Goal: Book appointment/travel/reservation

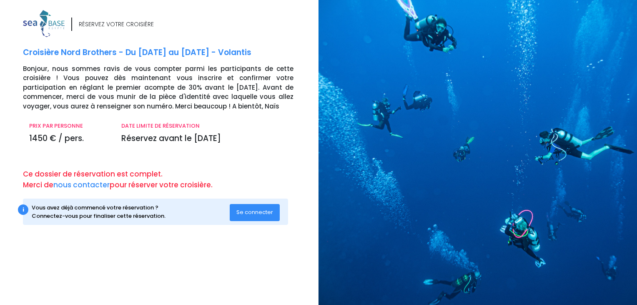
click at [267, 213] on span "Se connecter" at bounding box center [254, 212] width 37 height 8
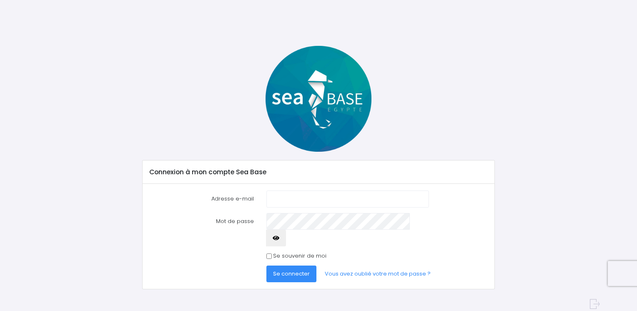
click at [277, 201] on input "Adresse e-mail" at bounding box center [347, 198] width 163 height 17
type input "[EMAIL_ADDRESS][DOMAIN_NAME]"
click at [306, 270] on span "Se connecter" at bounding box center [291, 274] width 37 height 8
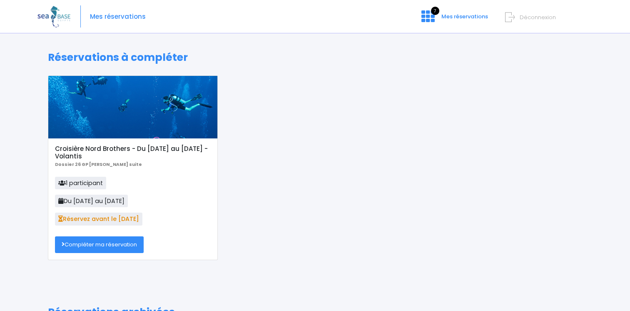
click at [139, 246] on link "Compléter ma réservation" at bounding box center [99, 244] width 89 height 17
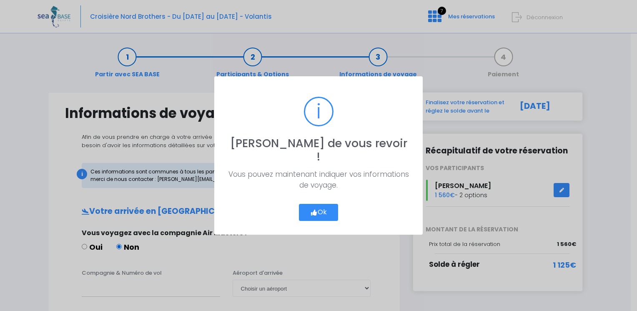
click at [306, 204] on button "Ok" at bounding box center [318, 213] width 39 height 18
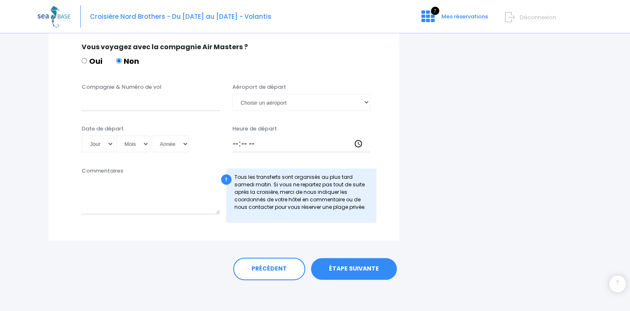
scroll to position [420, 0]
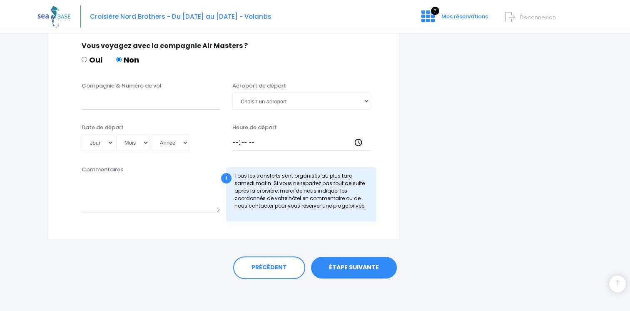
click at [338, 270] on link "ÉTAPE SUIVANTE" at bounding box center [354, 268] width 86 height 22
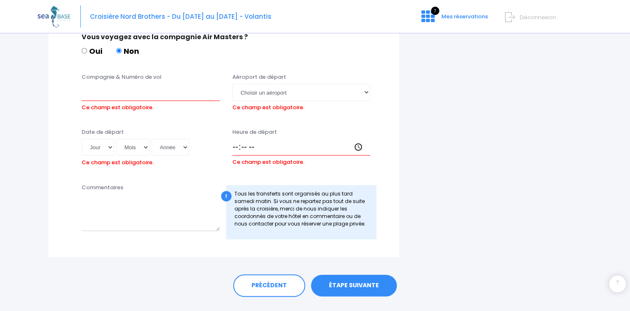
scroll to position [458, 0]
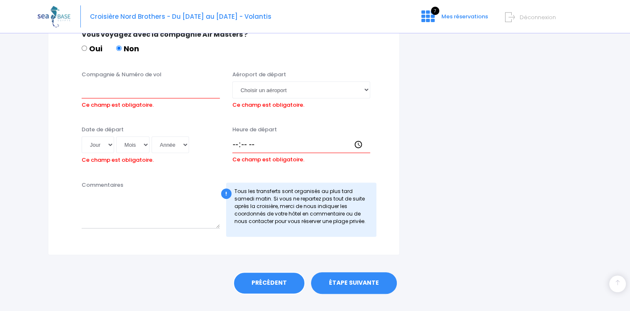
click at [287, 278] on link "PRÉCÉDENT" at bounding box center [269, 283] width 72 height 23
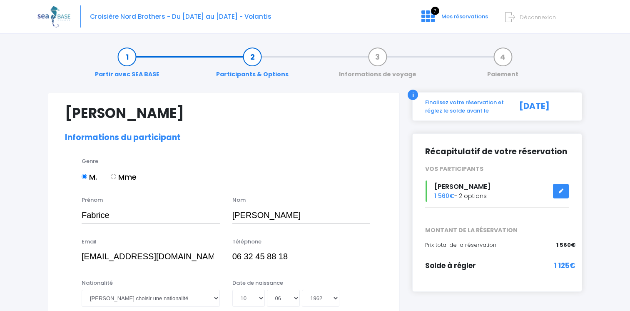
select select "MF1"
